Goal: Information Seeking & Learning: Learn about a topic

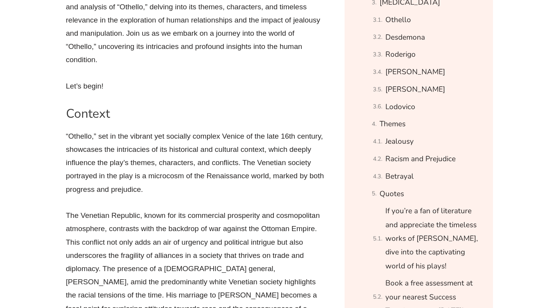
scroll to position [579, 0]
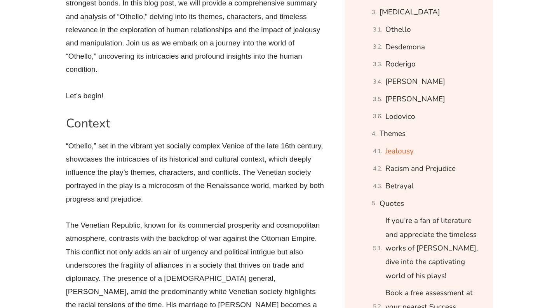
click at [400, 147] on link "Jealousy" at bounding box center [399, 151] width 28 height 14
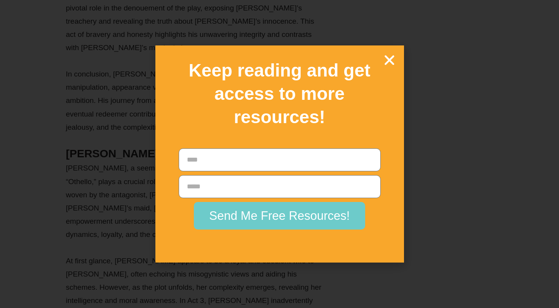
scroll to position [12374, 0]
click at [390, 67] on icon "Close" at bounding box center [390, 60] width 14 height 14
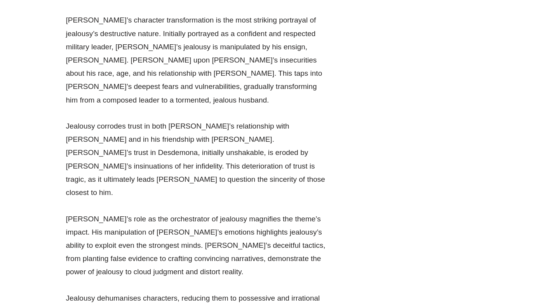
scroll to position [13567, 0]
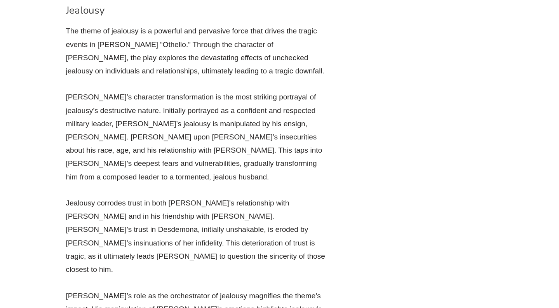
drag, startPoint x: 67, startPoint y: 61, endPoint x: 299, endPoint y: 125, distance: 241.5
copy div "[PERSON_NAME]’s exploration of racism and prejudice in “Othello” reflects the p…"
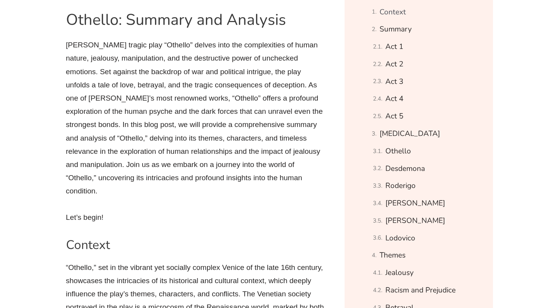
scroll to position [443, 0]
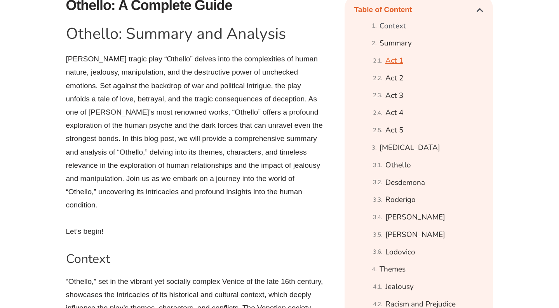
click at [390, 61] on link "Act 1" at bounding box center [394, 61] width 18 height 14
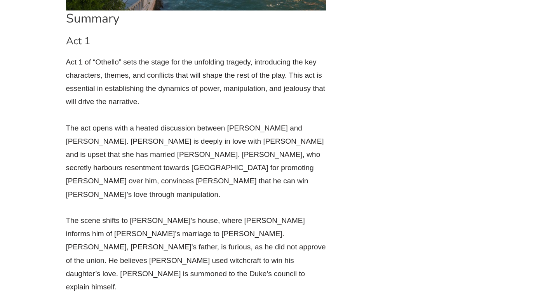
scroll to position [1528, 0]
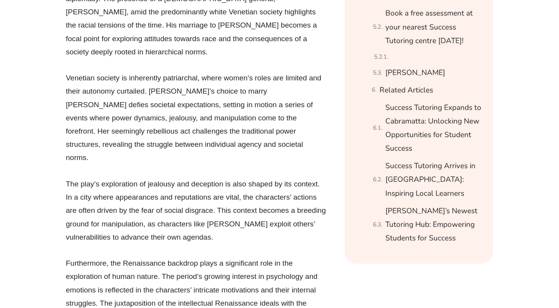
scroll to position [859, 0]
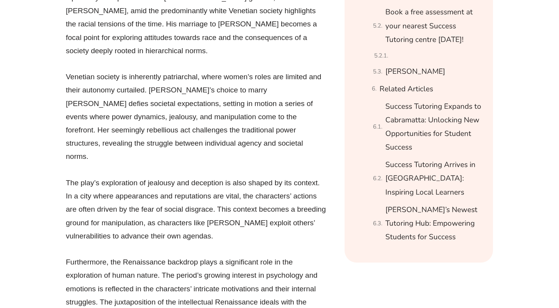
click at [284, 112] on p "Venetian society is inherently patriarchal, where women’s roles are limited and…" at bounding box center [196, 116] width 260 height 93
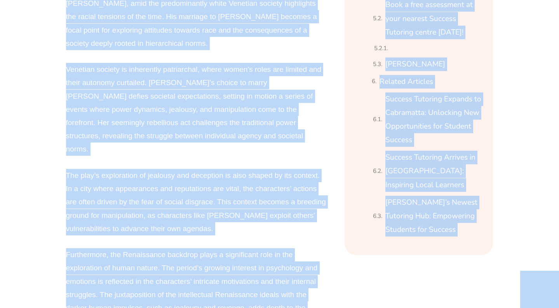
copy body "Skip to content The Difference Personalised Program Inspirational Tutors Motiva…"
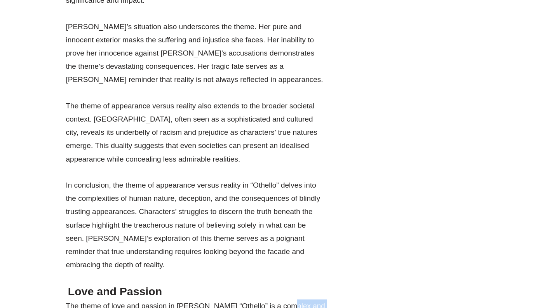
scroll to position [15380, 0]
